Goal: Task Accomplishment & Management: Use online tool/utility

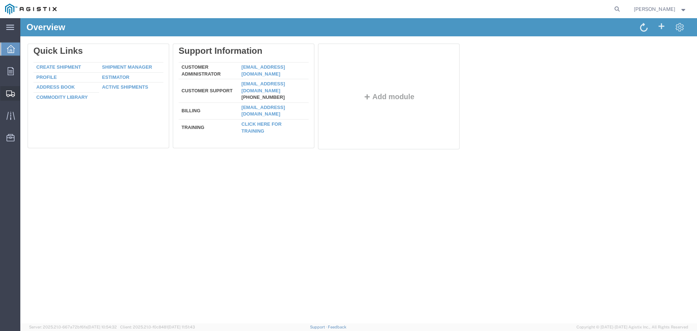
click at [25, 90] on span "Shipments" at bounding box center [22, 93] width 5 height 15
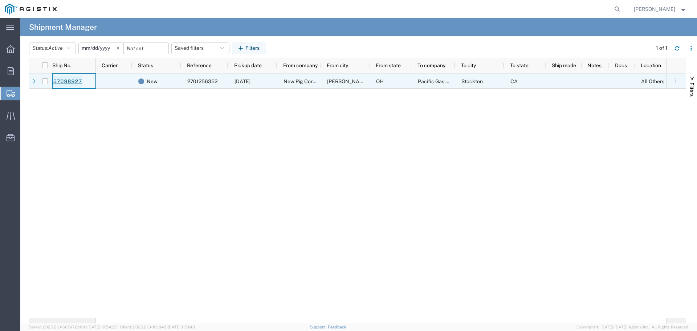
click at [70, 82] on link "57098927" at bounding box center [68, 81] width 30 height 12
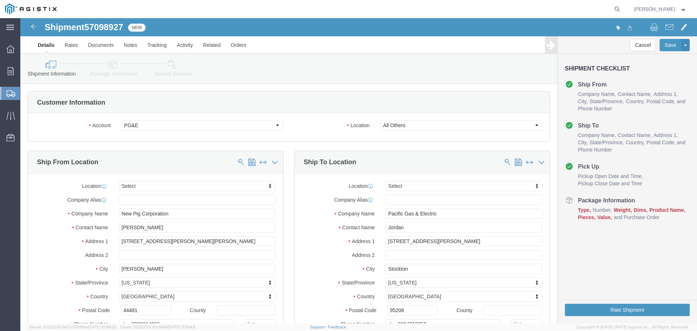
select select
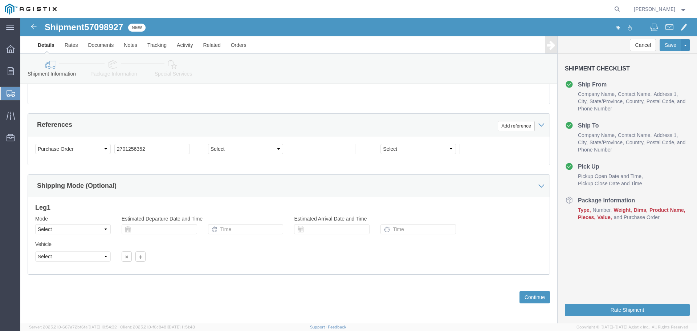
scroll to position [378, 0]
click button "Continue"
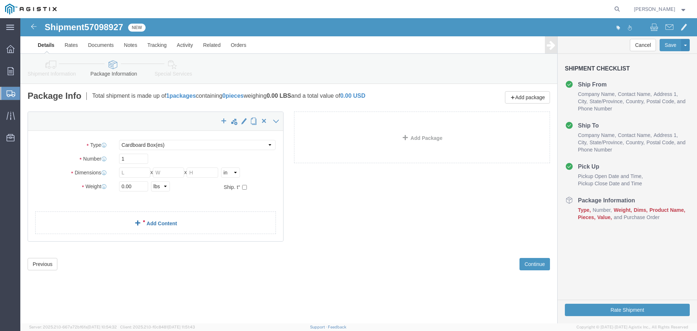
click link "Add Content"
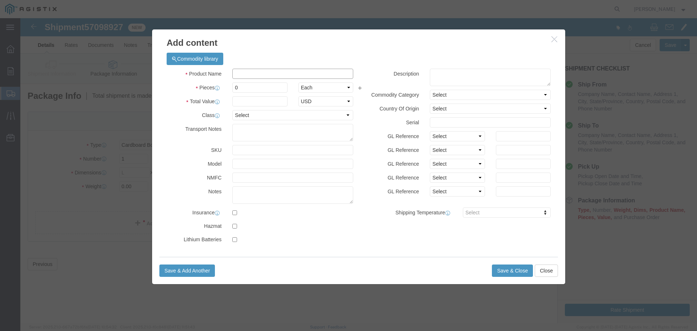
click input "text"
type input "55 gallon drums"
drag, startPoint x: 218, startPoint y: 69, endPoint x: 197, endPoint y: 69, distance: 21.0
click div "Pieces 0 Select Bag Barrels 100Board Feet Bottle Box Blister Pack Carats Can Ca…"
type input "20"
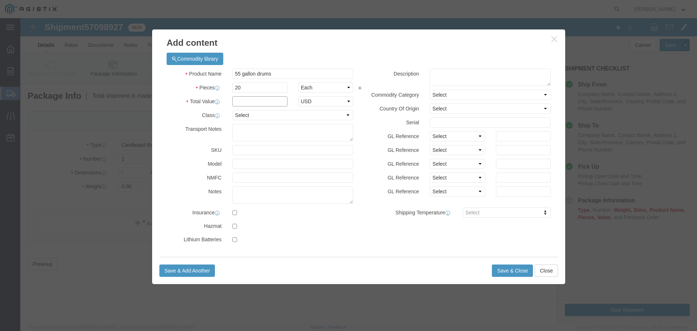
click input "text"
type input "3821"
click button "Save & Close"
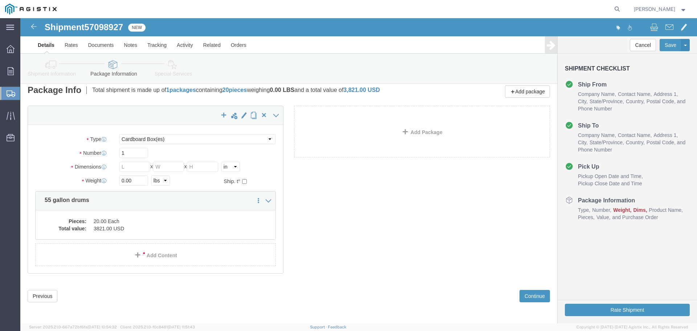
scroll to position [7, 0]
click button "Continue"
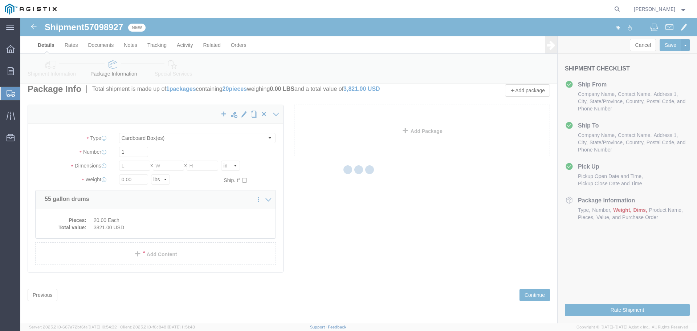
scroll to position [0, 0]
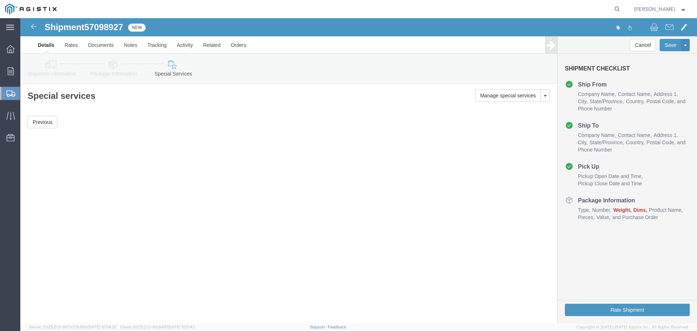
click link "Details"
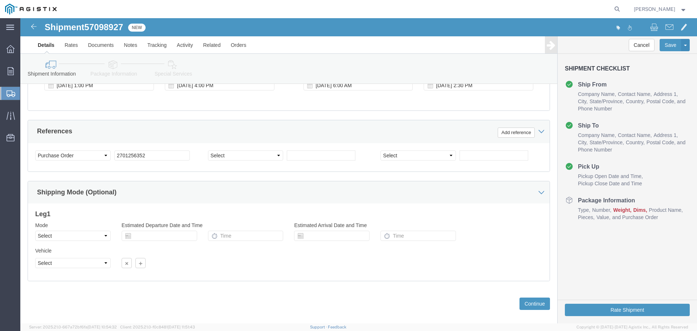
scroll to position [378, 0]
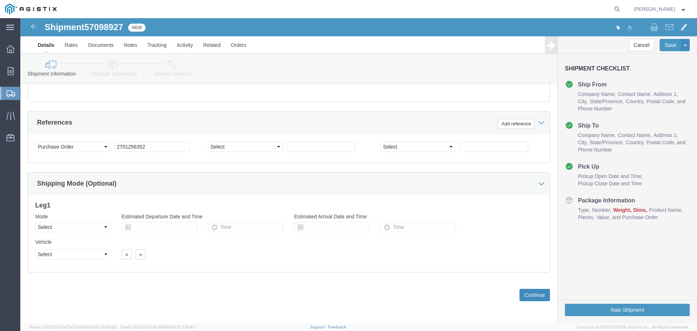
click button "Continue"
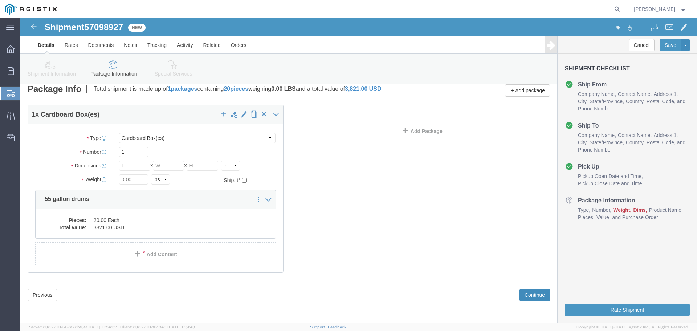
scroll to position [0, 0]
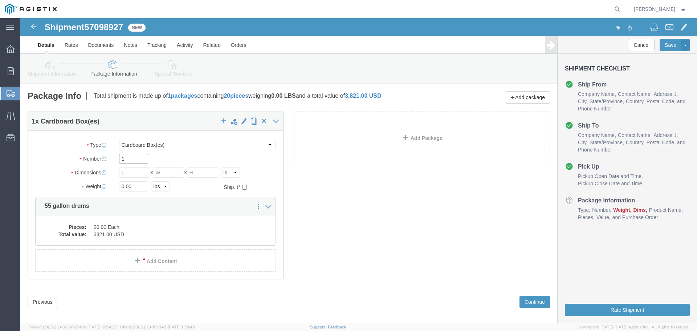
drag, startPoint x: 106, startPoint y: 140, endPoint x: 95, endPoint y: 144, distance: 11.5
click div "1"
type input "40"
type input "48"
type input "76"
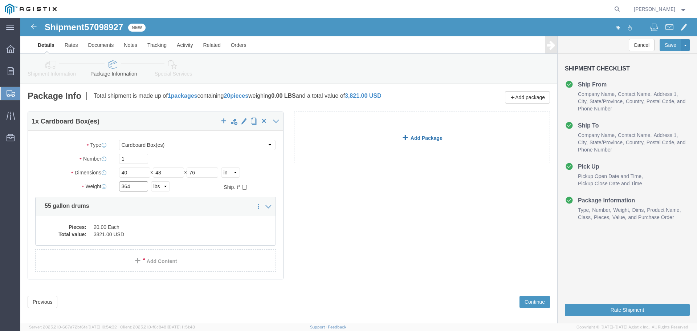
type input "364"
click span
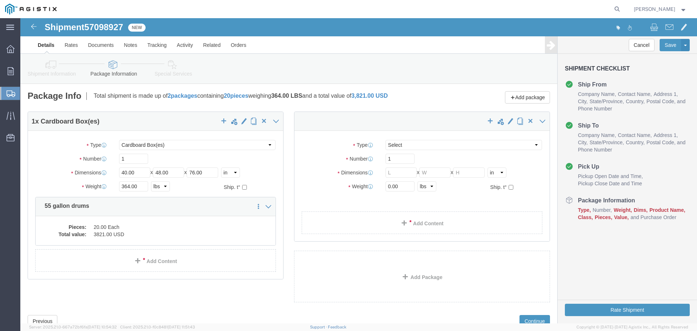
select select "CBOX"
drag, startPoint x: 246, startPoint y: 126, endPoint x: 216, endPoint y: 126, distance: 30.8
click select "Select Bulk Bundle(s) Cardboard Box(es) Carton(s) Crate(s) Drum(s) (Fiberboard)…"
select select "PSNS"
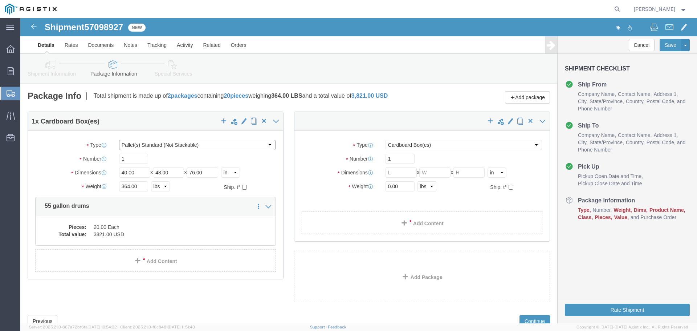
click select "Select Bulk Bundle(s) Cardboard Box(es) Carton(s) Crate(s) Drum(s) (Fiberboard)…"
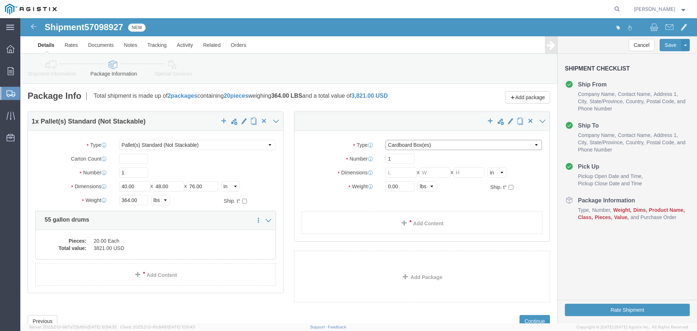
click select "Select Bulk Bundle(s) Cardboard Box(es) Carton(s) Crate(s) Drum(s) (Fiberboard)…"
select select "PSNS"
click select "Select Bulk Bundle(s) Cardboard Box(es) Carton(s) Crate(s) Drum(s) (Fiberboard)…"
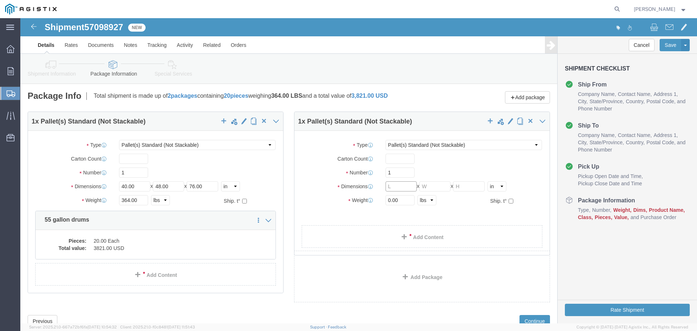
drag, startPoint x: 371, startPoint y: 166, endPoint x: 354, endPoint y: 173, distance: 18.5
click div "Dimensions Length x Width x Height Select cm ft in"
drag, startPoint x: 368, startPoint y: 168, endPoint x: 355, endPoint y: 169, distance: 12.4
click div "Dimensions Length x Width x Height Select cm ft in"
type input "48"
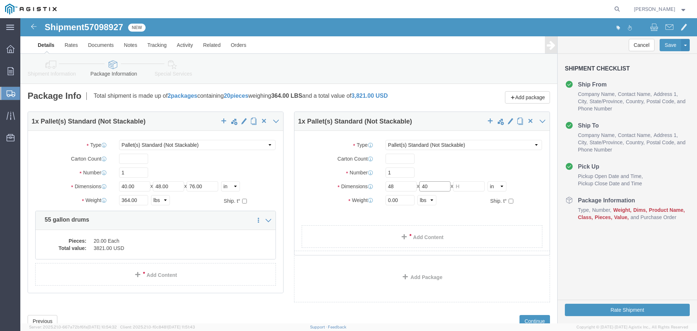
type input "40"
type input "76"
type input "411"
click button "Add package"
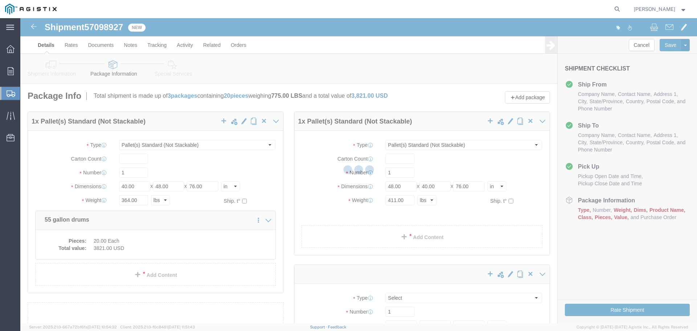
select select "PSNS"
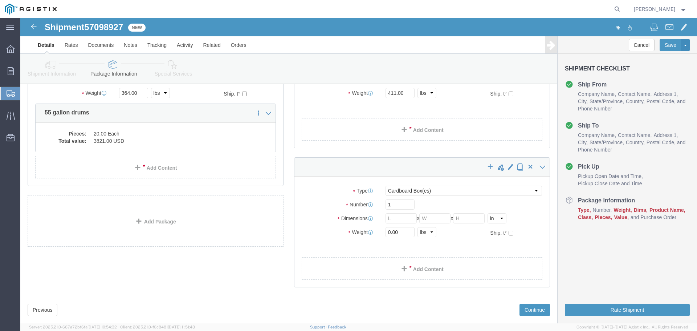
scroll to position [109, 0]
drag, startPoint x: 511, startPoint y: 168, endPoint x: 481, endPoint y: 173, distance: 30.1
click select "Select Bulk Bundle(s) Cardboard Box(es) Carton(s) Crate(s) Drum(s) (Fiberboard)…"
select select "PSNS"
click select "Select Bulk Bundle(s) Cardboard Box(es) Carton(s) Crate(s) Drum(s) (Fiberboard)…"
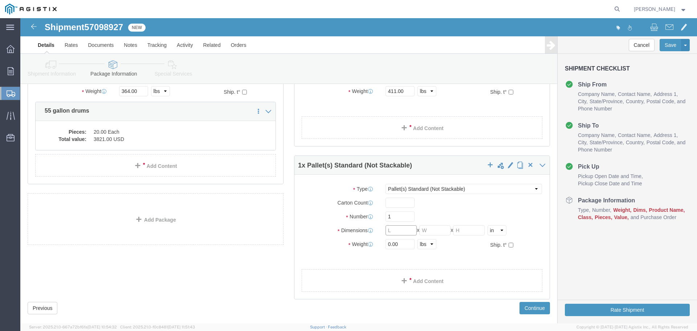
drag, startPoint x: 373, startPoint y: 209, endPoint x: 357, endPoint y: 213, distance: 16.5
click div "Dimensions Length x Width x Height Select cm ft in"
type input "48"
type input "36"
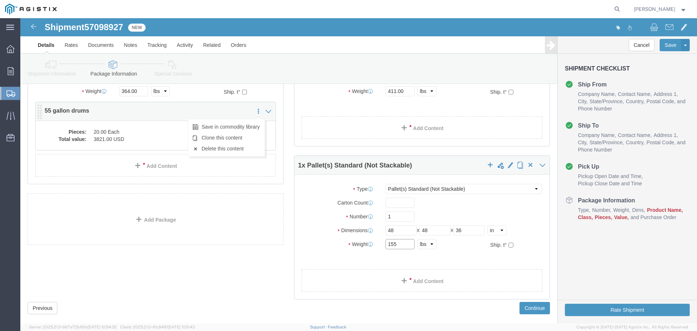
type input "155"
click icon
click div "1 x Pallet(s) Standard (Not Stackable) Package Type Select Bulk Bundle(s) Cardb…"
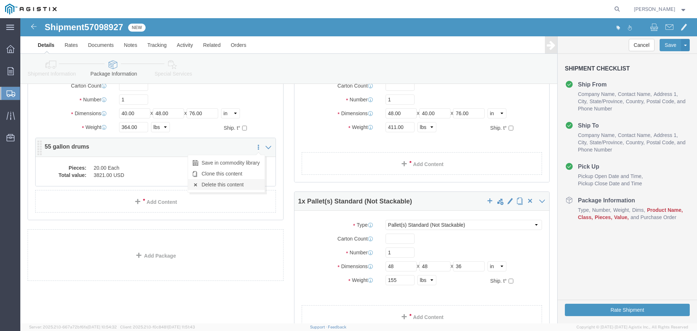
scroll to position [73, 0]
click dd "20.00 Each"
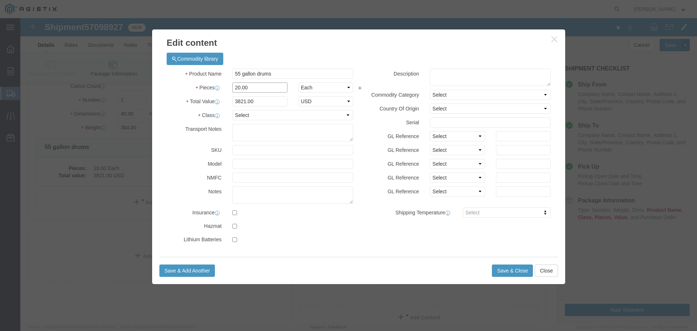
drag, startPoint x: 221, startPoint y: 69, endPoint x: 205, endPoint y: 73, distance: 16.9
click div "20.00"
type input "7"
type input "1337.35"
click button "Save & Close"
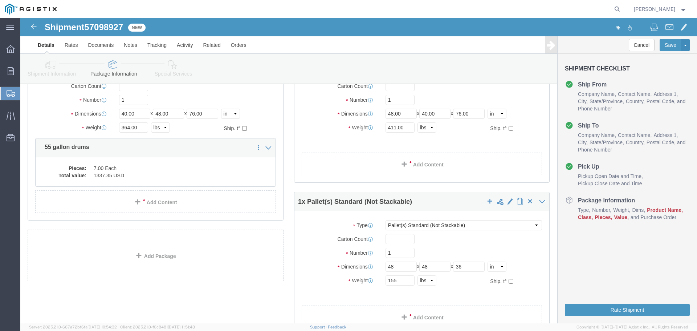
click link "Add Content"
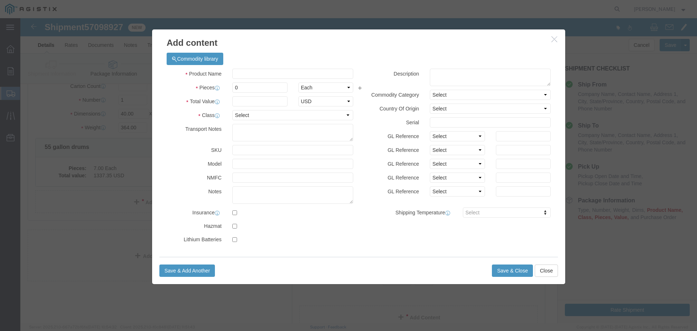
click div "Commodity library"
click input "text"
type input "55 gallon drums"
type input "8"
type input "1"
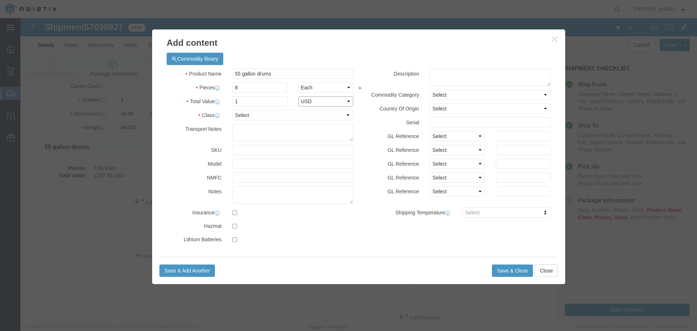
select select "USD"
click select "Select 50 55 60 65 70 85 92.5 100 125 175 250 300 400"
select select "175"
click select "Select 50 55 60 65 70 85 92.5 100 125 175 250 300 400"
click button "Save & Close"
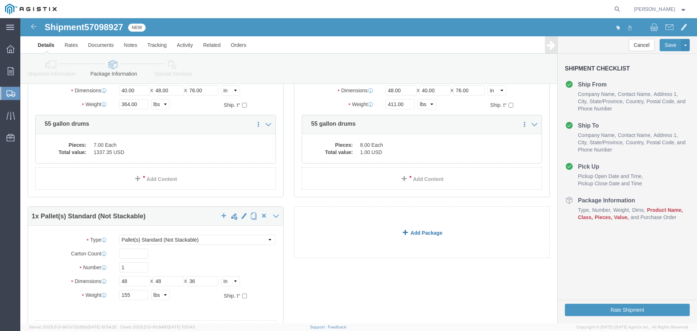
scroll to position [109, 0]
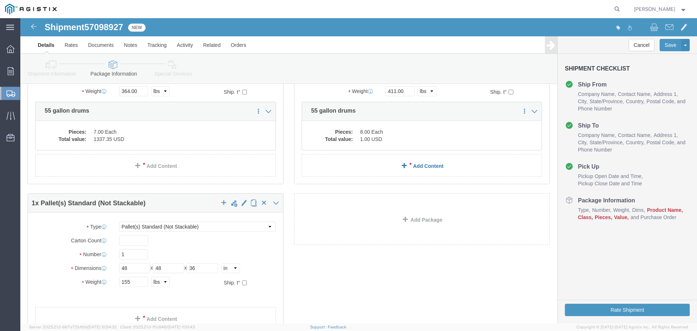
click link "Add Content"
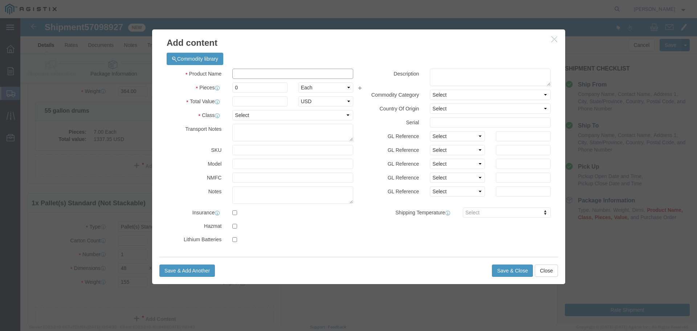
click input "text"
type input "55 gallon drums"
type input "5"
type input "1"
click select "Select 50 55 60 65 70 85 92.5 100 125 175 250 300 400"
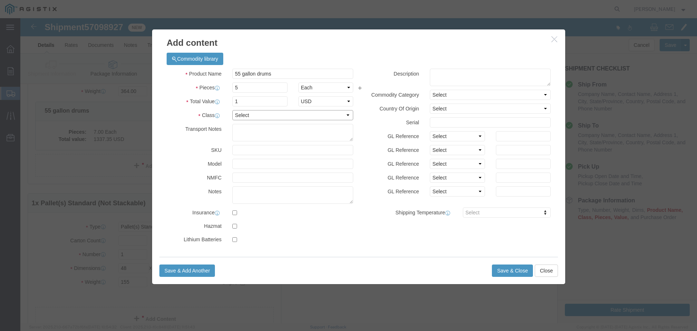
select select "175"
click select "Select 50 55 60 65 70 85 92.5 100 125 175 250 300 400"
click button "Save & Close"
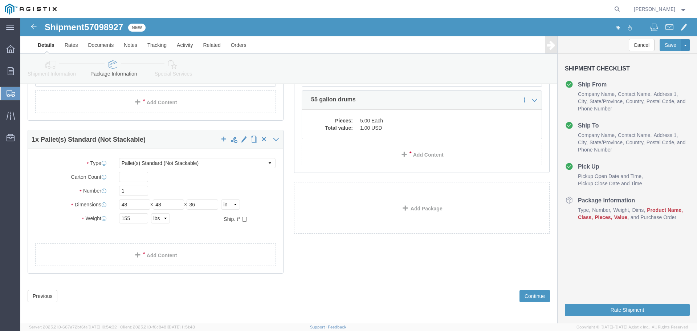
scroll to position [173, 0]
click button "Continue"
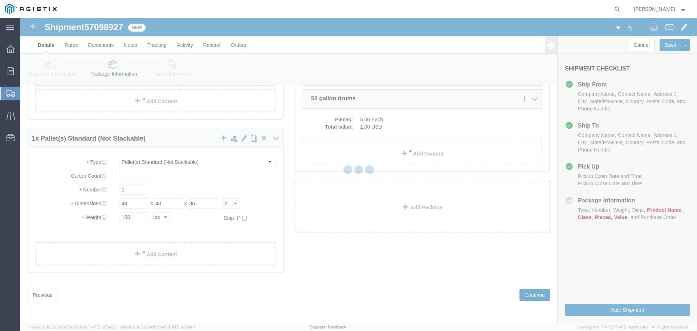
scroll to position [0, 0]
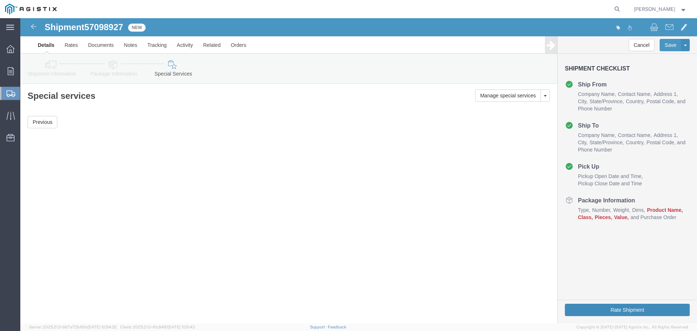
click button "Rate Shipment"
click link "Package Information"
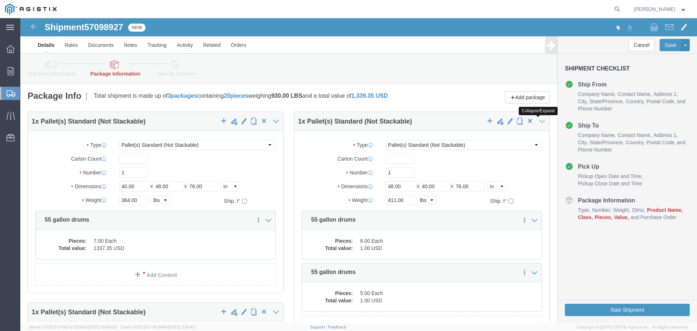
click icon
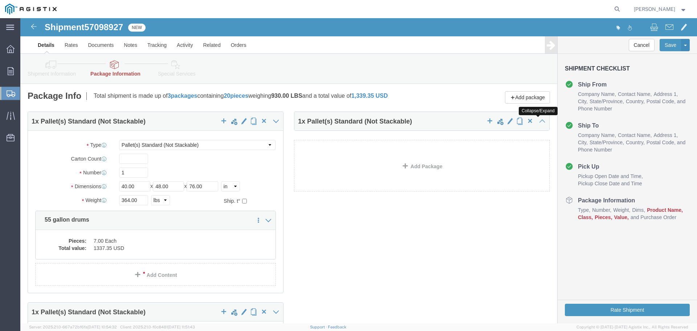
click icon
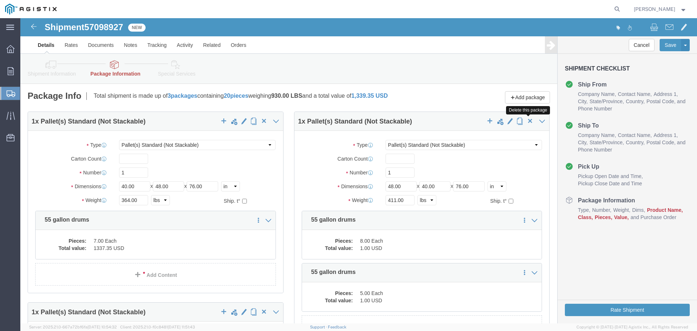
click span "button"
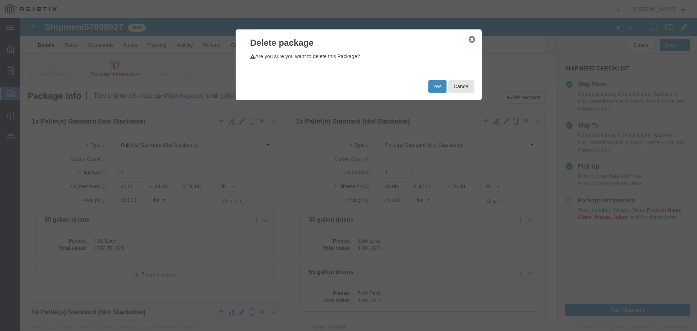
click button "Yes"
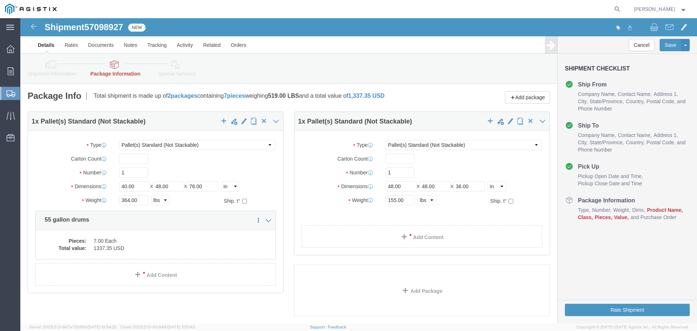
select select "PSNS"
click span "button"
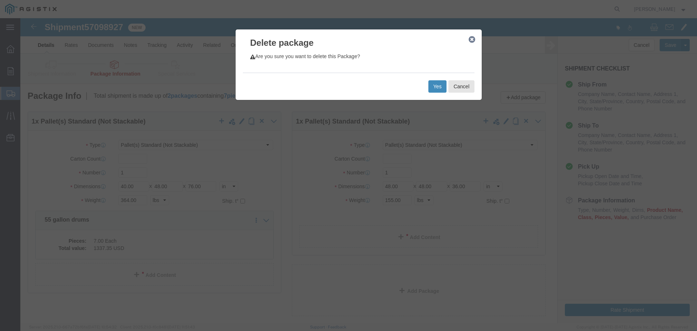
click button "Yes"
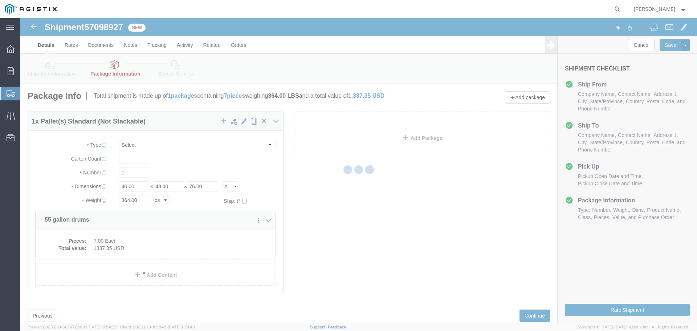
select select "PSNS"
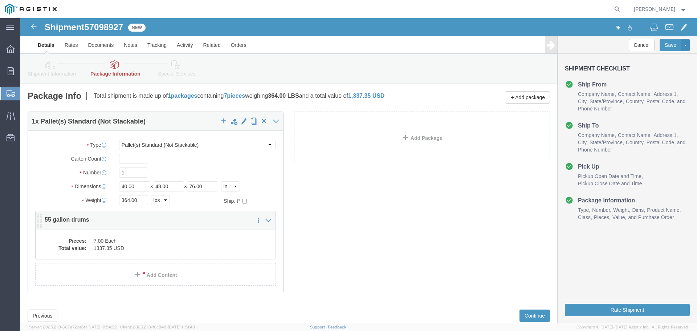
click dd "7.00 Each"
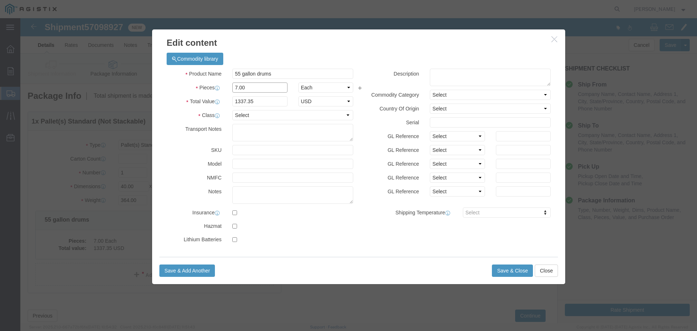
drag, startPoint x: 225, startPoint y: 68, endPoint x: 206, endPoint y: 73, distance: 19.4
click div "7.00"
type input "20"
type input "3821"
click select "Select 50 55 60 65 70 85 92.5 100 125 175 250 300 400"
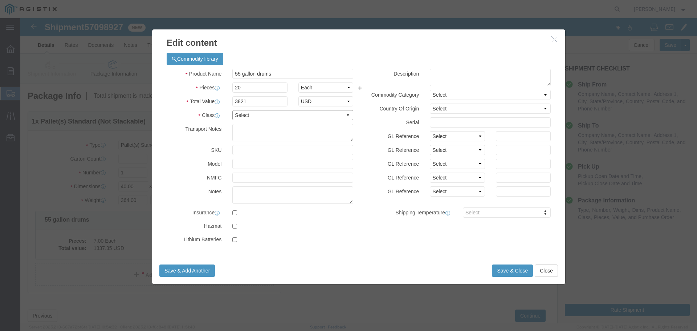
select select "175"
click select "Select 50 55 60 65 70 85 92.5 100 125 175 250 300 400"
click button "Save & Close"
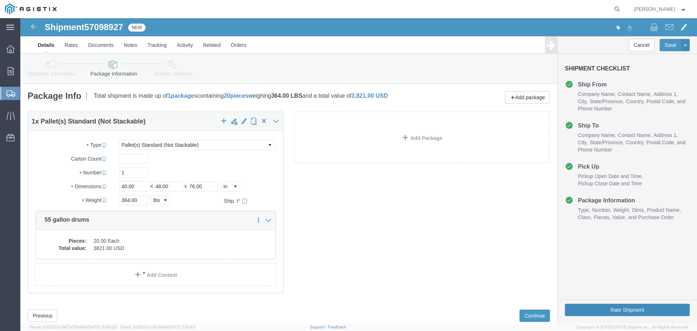
drag, startPoint x: 599, startPoint y: 290, endPoint x: 558, endPoint y: 267, distance: 47.3
click button "Rate Shipment"
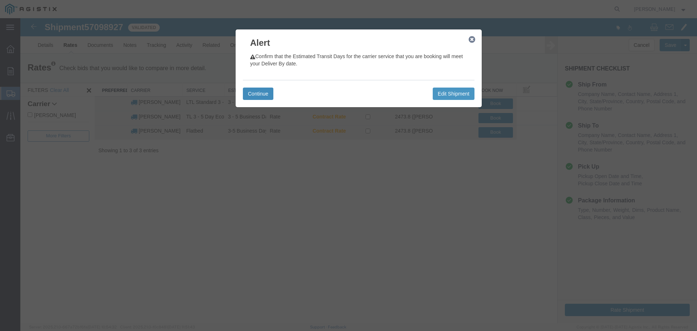
click at [257, 91] on button "Continue" at bounding box center [258, 93] width 30 height 12
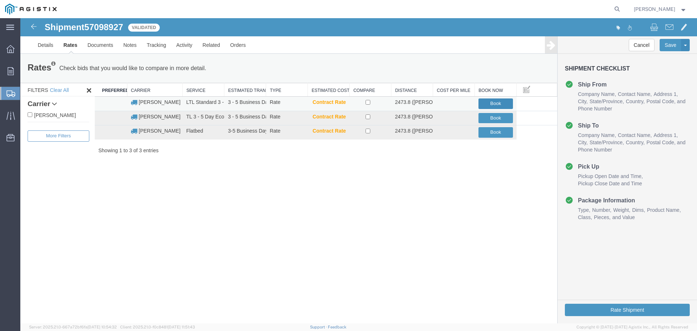
click at [492, 100] on button "Book" at bounding box center [495, 103] width 34 height 11
